Goal: Navigation & Orientation: Find specific page/section

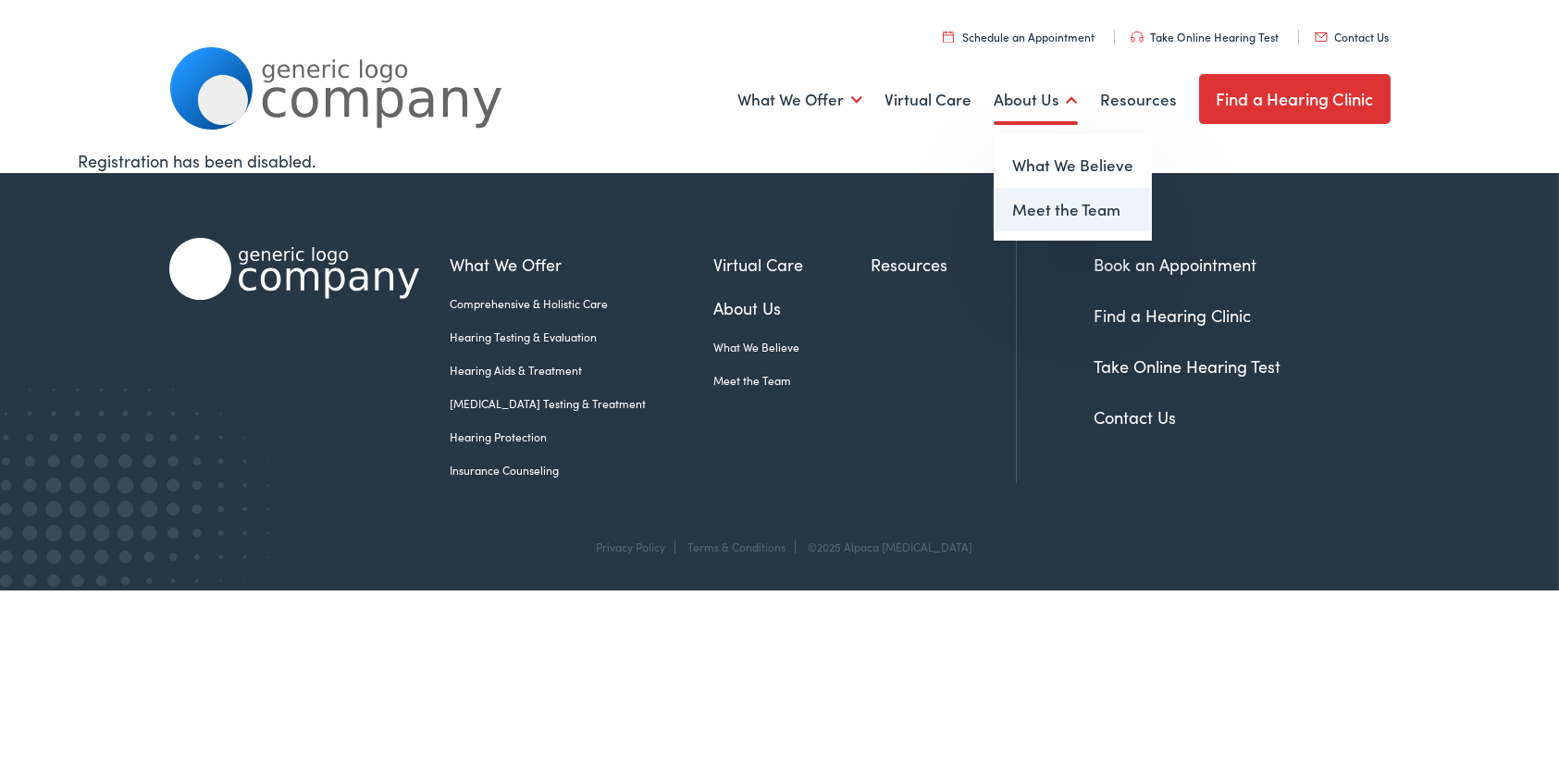
click at [1049, 203] on link "Meet the Team" at bounding box center [1073, 210] width 158 height 44
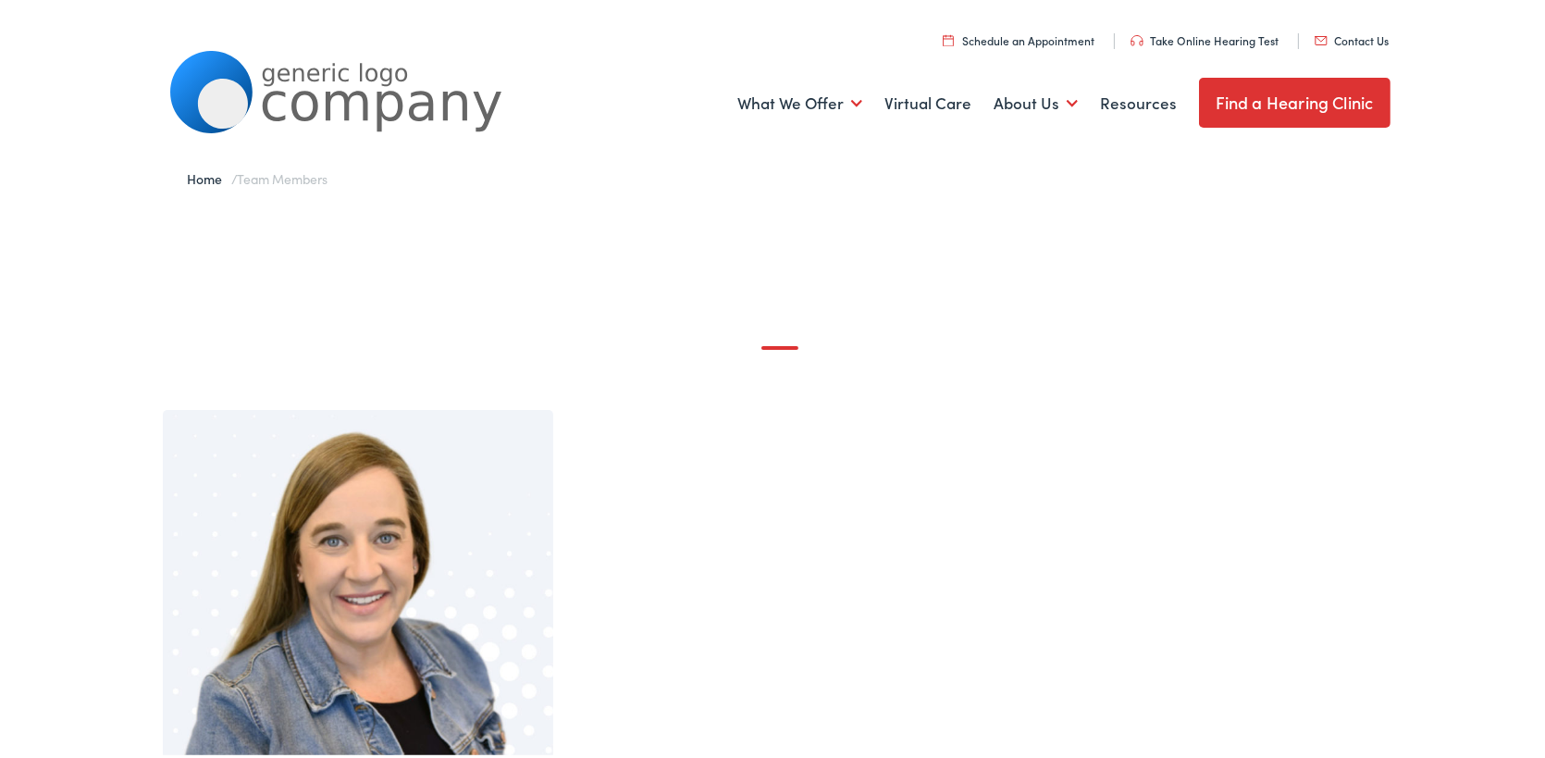
click at [1289, 98] on link "Find a Hearing Clinic" at bounding box center [1295, 99] width 192 height 50
